Goal: Task Accomplishment & Management: Complete application form

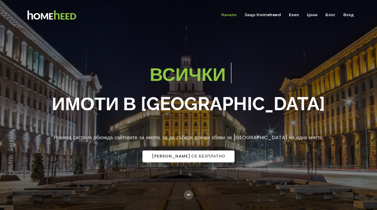
click at [175, 154] on span "Абонирай се БЕЗПЛАТНО" at bounding box center [188, 156] width 73 height 5
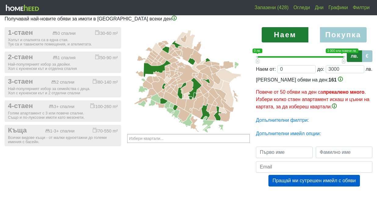
click at [346, 36] on label "Покупка" at bounding box center [343, 34] width 47 height 15
radio input "true"
type input "0;2000000"
type input "2000000"
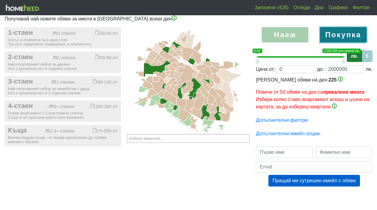
click at [281, 30] on label "Наем" at bounding box center [284, 34] width 47 height 15
radio input "true"
type input "0;3000"
type input "3000"
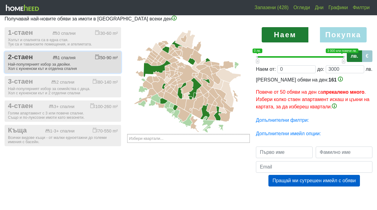
click at [74, 56] on div "1 спалня" at bounding box center [64, 57] width 23 height 5
checkbox input "true"
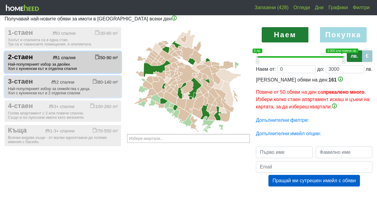
click at [74, 80] on div "2 спални" at bounding box center [62, 82] width 23 height 5
checkbox input "true"
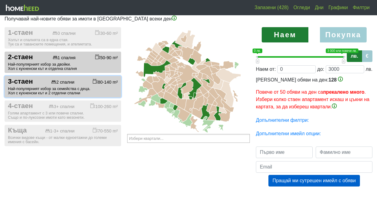
click at [332, 35] on label "Покупка" at bounding box center [343, 34] width 47 height 15
radio input "true"
type input "0;2000000"
type input "2000000"
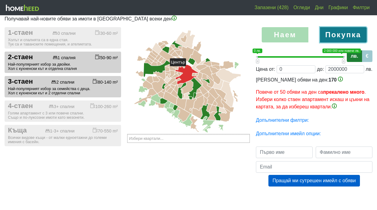
click at [188, 69] on icon at bounding box center [186, 74] width 23 height 20
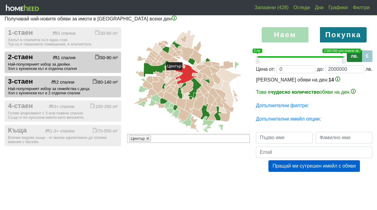
click at [185, 73] on icon at bounding box center [186, 74] width 23 height 20
type input "Избери квартали..."
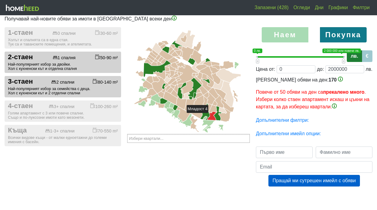
click at [211, 116] on icon at bounding box center [211, 116] width 8 height 9
click at [211, 110] on icon at bounding box center [213, 109] width 8 height 8
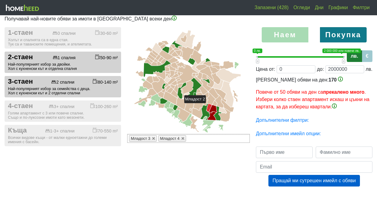
click at [209, 105] on icon at bounding box center [208, 108] width 5 height 8
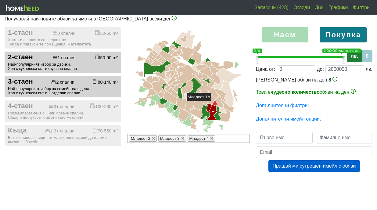
click at [214, 104] on icon at bounding box center [214, 103] width 5 height 5
click at [211, 99] on icon at bounding box center [211, 98] width 9 height 12
type input "0;1960000"
type input "1960000"
type input "0;1900000"
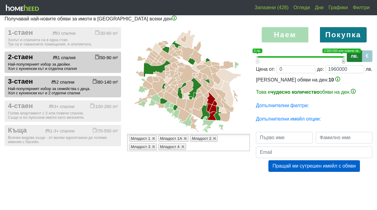
type input "1900000"
type input "0;1820000"
type input "1820000"
type input "0;1720000"
type input "1720000"
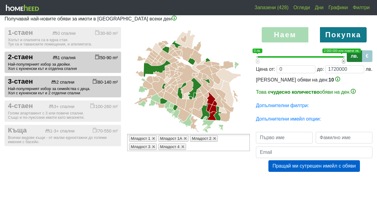
type input "0;1640000"
type input "1640000"
type input "0;1580000"
type input "1580000"
type input "0;1520000"
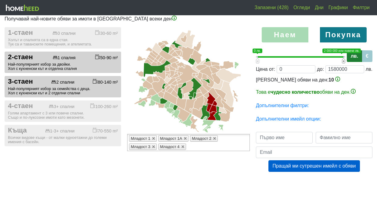
type input "1520000"
type input "0;1480000"
type input "1480000"
type input "0;1440000"
type input "1440000"
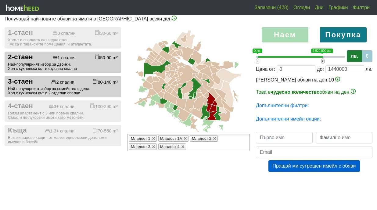
type input "0;1420000"
type input "1420000"
type input "0;1400000"
type input "1400000"
type input "0;1380000"
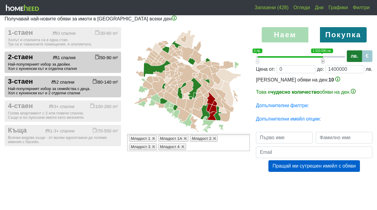
type input "1380000"
type input "0;1360000"
type input "1360000"
type input "0;1340000"
type input "1340000"
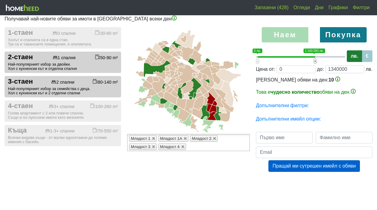
type input "0;1320000"
type input "1320000"
type input "0;1300000"
type input "1300000"
type input "0;1280000"
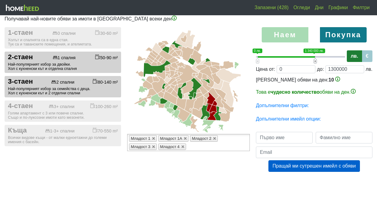
type input "1280000"
type input "0;1260000"
type input "1260000"
type input "0;1240000"
type input "1240000"
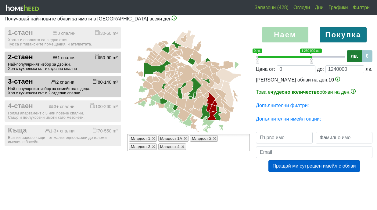
type input "0;1220000"
type input "1220000"
type input "0;1200000"
type input "1200000"
type input "0;1180000"
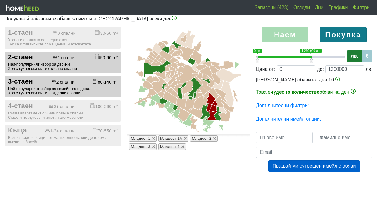
type input "1180000"
type input "0;1160000"
type input "1160000"
type input "0;1140000"
type input "1140000"
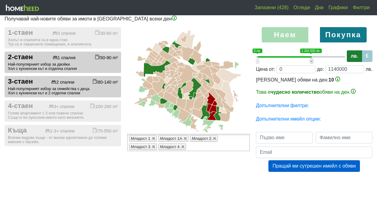
type input "0;1120000"
type input "1120000"
type input "0;1100000"
type input "1100000"
type input "0;1080000"
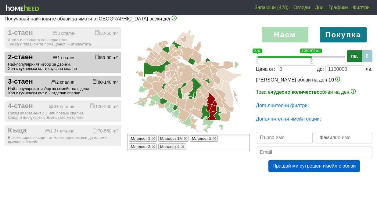
type input "1080000"
drag, startPoint x: 343, startPoint y: 60, endPoint x: 303, endPoint y: 62, distance: 39.7
click at [303, 62] on span at bounding box center [303, 60] width 3 height 5
type input "0;1060000"
type input "1060000"
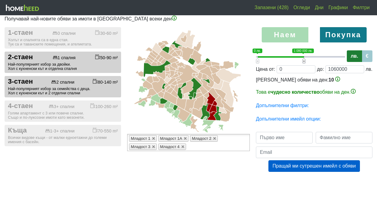
type input "0;1040000"
type input "1040000"
type input "0;1000000"
type input "1000000"
type input "0;960000"
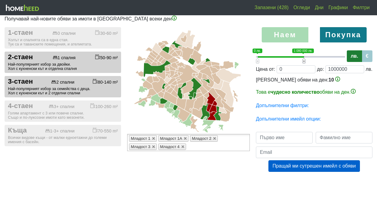
type input "960000"
type input "0;940000"
type input "940000"
type input "0;920000"
type input "920000"
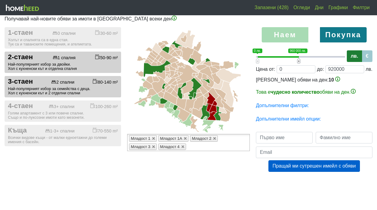
type input "0;880000"
type input "880000"
type input "0;860000"
type input "860000"
type input "0;840000"
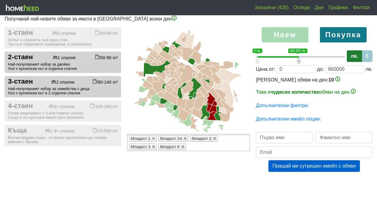
type input "840000"
type input "0;820000"
type input "820000"
type input "0;800000"
type input "800000"
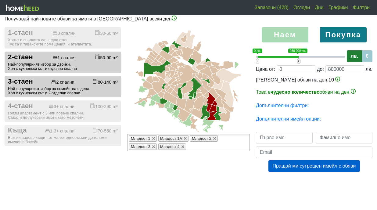
type input "0;780000"
type input "780000"
type input "0;760000"
type input "760000"
type input "0;740000"
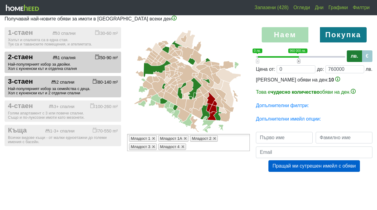
type input "740000"
type input "0;720000"
type input "720000"
type input "0;700000"
type input "700000"
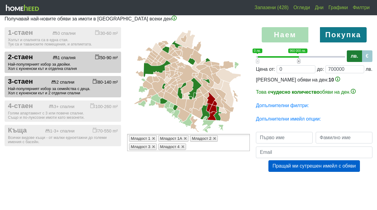
type input "0;680000"
type input "680000"
type input "0;660000"
type input "660000"
type input "0;640000"
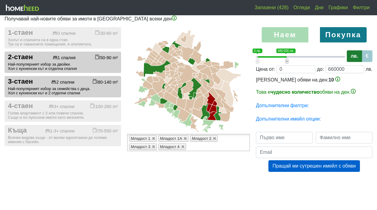
type input "640000"
type input "0;620000"
type input "620000"
type input "0;600000"
type input "600000"
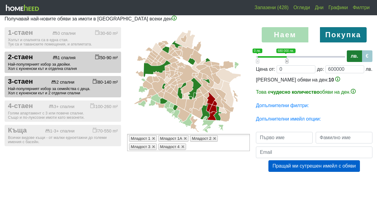
type input "0;580000"
type input "580000"
type input "0;560000"
type input "560000"
type input "0;540000"
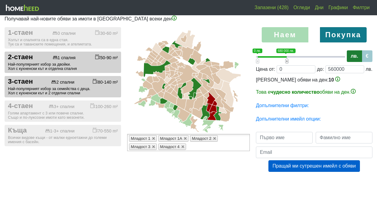
type input "540000"
type input "0;520000"
type input "520000"
type input "0;500000"
type input "500000"
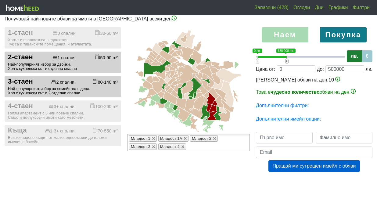
type input "0;480000"
type input "480000"
type input "0;460000"
type input "460000"
type input "0;440000"
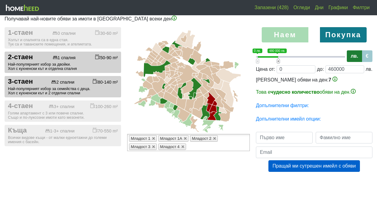
type input "440000"
type input "0;460000"
type input "460000"
type input "0;480000"
type input "480000"
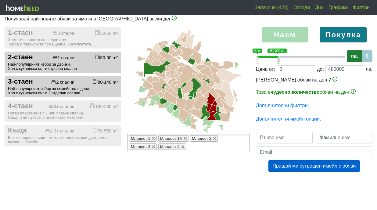
type input "0;500000"
type input "500000"
type input "0;520000"
type input "520000"
type input "0;540000"
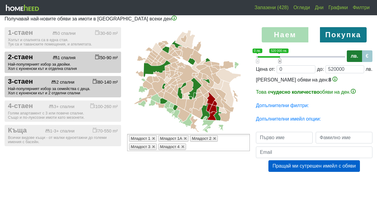
type input "540000"
type input "0;520000"
type input "520000"
type input "0;500000"
type input "500000"
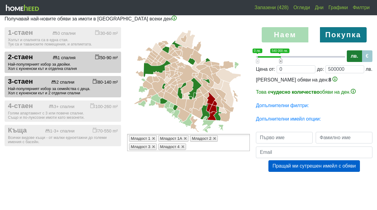
type input "0;480000"
type input "480000"
type input "0;460000"
type input "460000"
type input "0;440000"
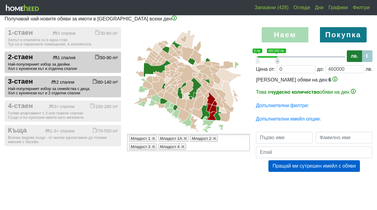
type input "440000"
type input "0;420000"
type input "420000"
type input "0;400000"
type input "400000"
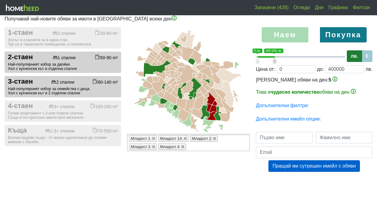
type input "0;380000"
type input "380000"
type input "0;400000"
type input "400000"
type input "0;420000"
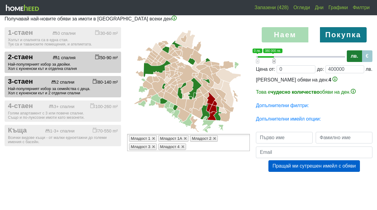
type input "420000"
type input "0;440000"
type input "440000"
type input "0;460000"
type input "460000"
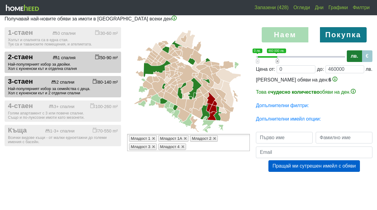
type input "0;480000"
type input "480000"
type input "0;500000"
type input "500000"
type input "0;520000"
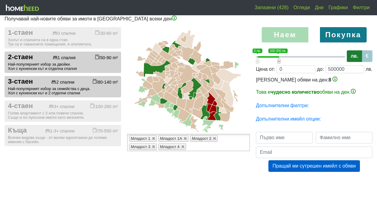
type input "520000"
type input "0;540000"
type input "540000"
type input "0;560000"
type input "560000"
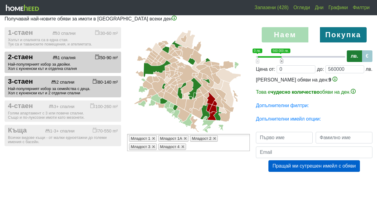
type input "0;580000"
type input "580000"
type input "0;600000"
type input "600000"
type input "0;620000"
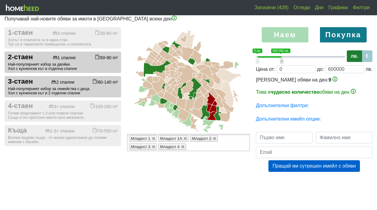
type input "620000"
type input "0;640000"
type input "640000"
type input "0;680000"
type input "680000"
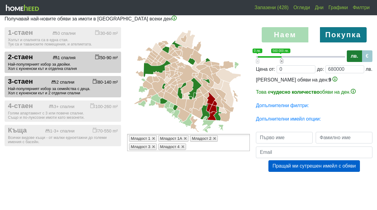
type input "0;720000"
type input "720000"
type input "0;780000"
type input "780000"
type input "0;880000"
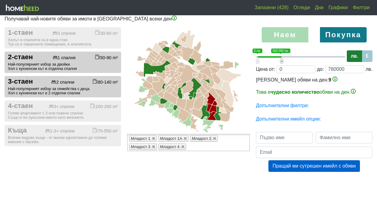
type input "880000"
type input "0;1000000"
type input "1000000"
type input "0;1300000"
type input "1300000"
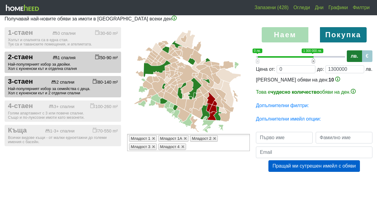
type input "0;1460000"
type input "1460000"
type input "0;1600000"
type input "1600000"
type input "0;1700000"
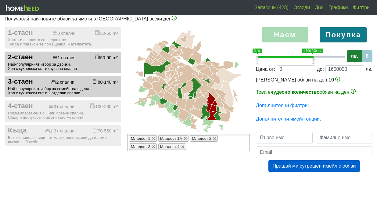
type input "1700000"
type input "0;1780000"
type input "1780000"
type input "0;1820000"
type input "1820000"
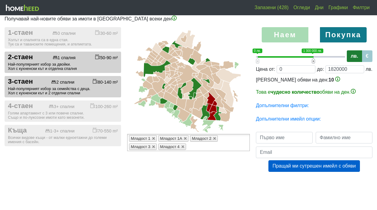
type input "0;1880000"
drag, startPoint x: 303, startPoint y: 62, endPoint x: 355, endPoint y: 57, distance: 52.1
click at [355, 57] on div "0 1 0 лв. 2 000 000 или повече лв. 0 лв. — 2 000 000 или повече лв. 0;2000000 л…" at bounding box center [314, 55] width 116 height 15
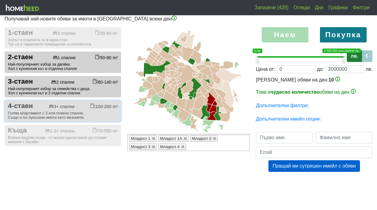
click at [85, 108] on div "4-стаен 3+ спални 100-260 m²" at bounding box center [63, 106] width 110 height 8
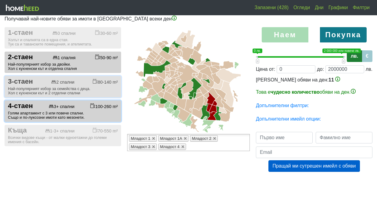
click at [82, 95] on button "3-стаен 2 спални 80-140 m² Най-популярният избор за семейства с деца. Хол с кух…" at bounding box center [63, 86] width 116 height 21
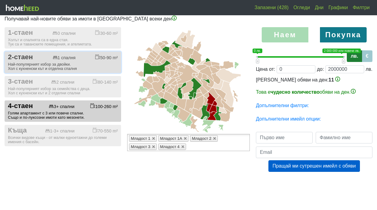
click at [85, 72] on button "2-стаен 1 спалня 50-90 m² Най-популярният избор за двойки. Хол с кухненски кът …" at bounding box center [63, 62] width 116 height 21
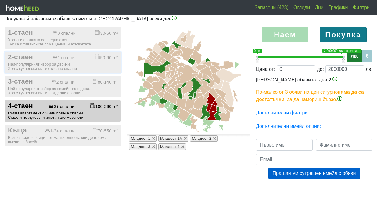
click at [344, 61] on span at bounding box center [343, 60] width 3 height 5
drag, startPoint x: 343, startPoint y: 61, endPoint x: 364, endPoint y: 54, distance: 21.9
click at [363, 54] on div "0 1 0 лв. 2 000 000 или повече лв. 0 лв. — 2 000 000 или повече лв. 0;2000000 л…" at bounding box center [314, 55] width 116 height 15
click at [226, 32] on icon at bounding box center [189, 80] width 126 height 107
click at [371, 59] on label "€" at bounding box center [366, 56] width 11 height 12
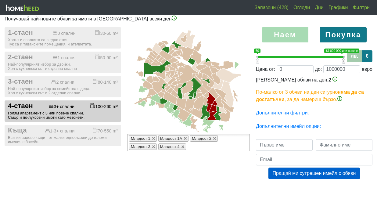
drag, startPoint x: 343, startPoint y: 60, endPoint x: 353, endPoint y: 55, distance: 10.6
click at [352, 55] on div "0 1 €0 €1 000 000 или повече €0 — €1 000 000 или повече 0;1000000 лв. €" at bounding box center [314, 55] width 116 height 15
click at [251, 34] on div "Наем [GEOGRAPHIC_DATA] 0 1 €0 €1 000 000 или повече €0 — €1 000 000 или повече …" at bounding box center [314, 109] width 126 height 164
